Goal: Transaction & Acquisition: Subscribe to service/newsletter

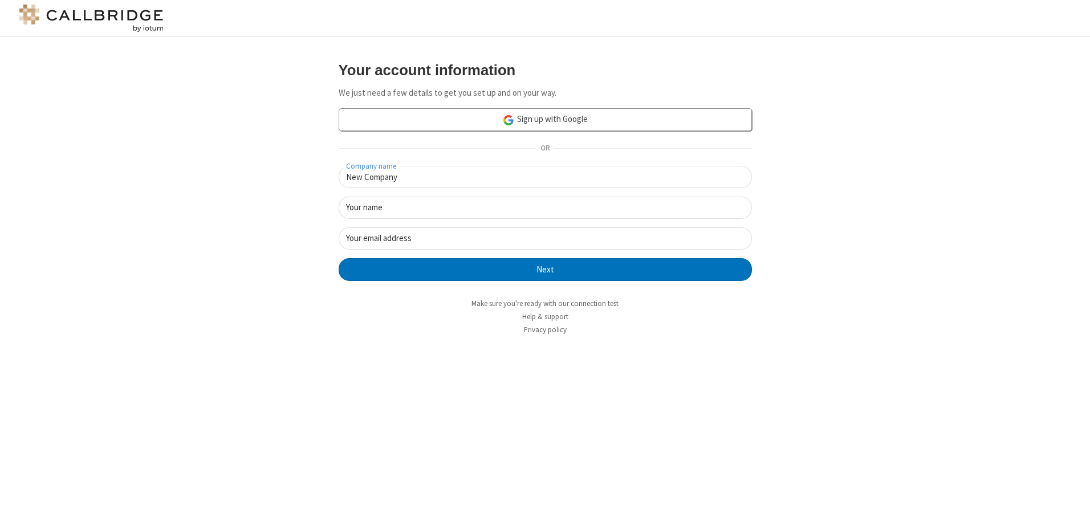
type input "New Company"
type input "New User"
type input "[EMAIL_ADDRESS][DOMAIN_NAME]"
click button "Next" at bounding box center [545, 269] width 413 height 23
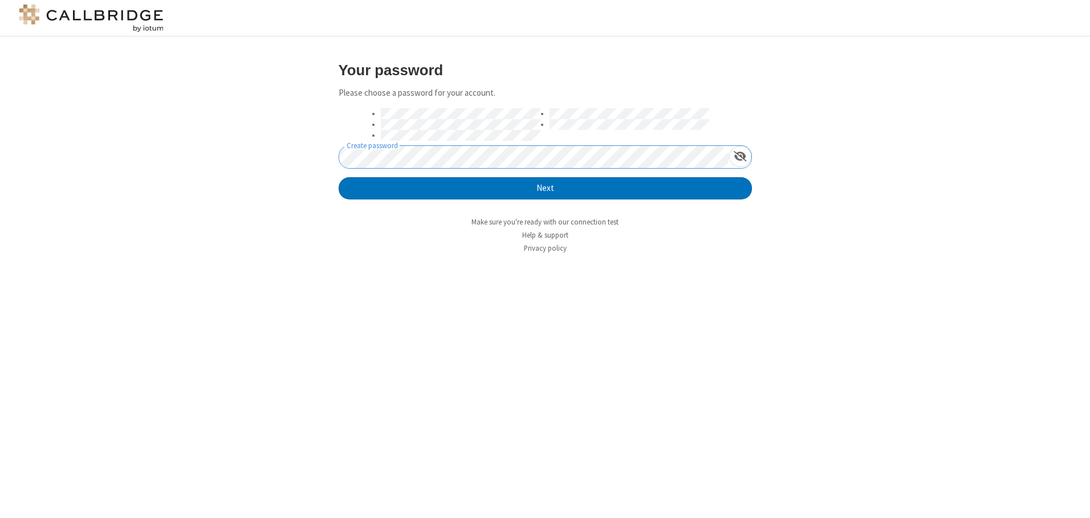
click at [339, 177] on button "Next" at bounding box center [545, 188] width 413 height 23
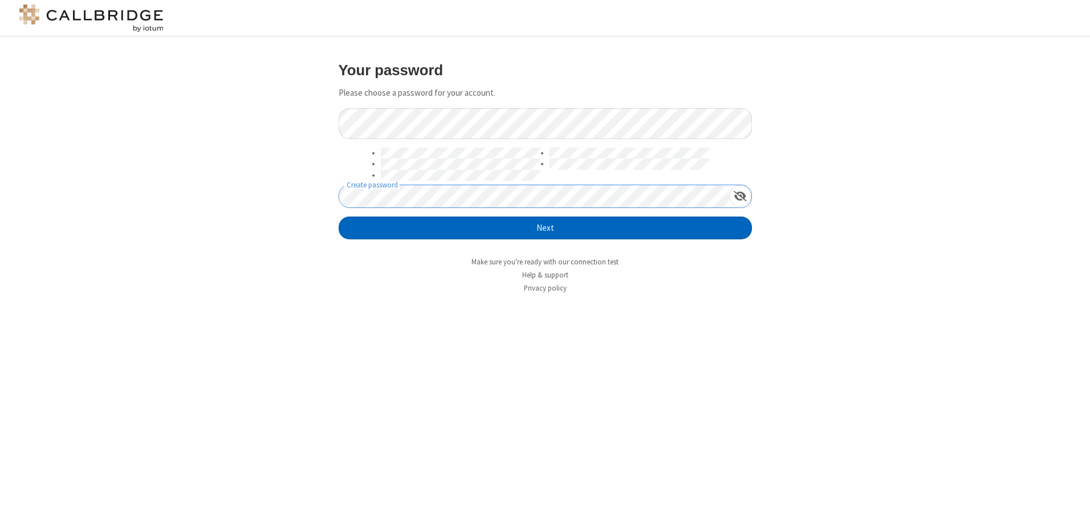
click at [545, 228] on button "Next" at bounding box center [545, 228] width 413 height 23
